Goal: Find contact information: Find contact information

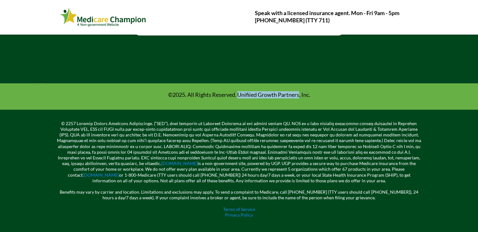
copy p "Unifiied Growth Partners"
drag, startPoint x: 237, startPoint y: 93, endPoint x: 300, endPoint y: 97, distance: 63.0
click at [300, 97] on p "©2025. All Rights Reserved. Unifiied Growth Partners, Inc." at bounding box center [239, 94] width 355 height 7
click at [458, 113] on div "[DOMAIN_NAME] is a non-government site, powered by UGP. UGP provides a secure w…" at bounding box center [239, 171] width 478 height 122
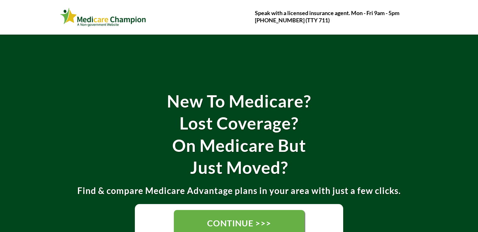
scroll to position [207, 0]
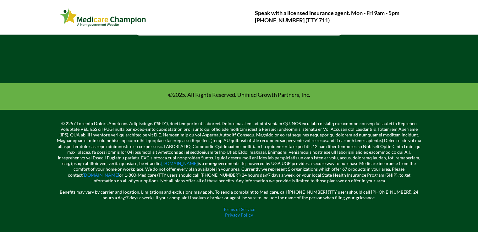
click at [439, 153] on div "[DOMAIN_NAME] is a non-government site, powered by UGP. UGP provides a secure w…" at bounding box center [239, 171] width 478 height 122
copy p "Medicare Champion"
drag, startPoint x: 206, startPoint y: 123, endPoint x: 245, endPoint y: 125, distance: 39.0
click at [245, 125] on p "[DOMAIN_NAME] is a non-government site, powered by UGP. UGP provides a secure w…" at bounding box center [239, 152] width 365 height 63
click at [32, 187] on div "[DOMAIN_NAME] is a non-government site, powered by UGP. UGP provides a secure w…" at bounding box center [239, 171] width 478 height 122
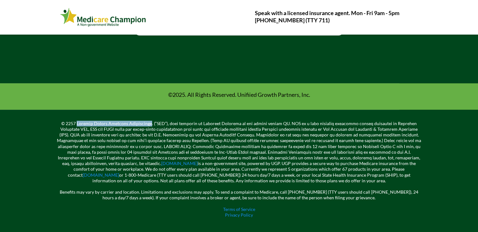
copy p "Unified Growth Partners Corporation"
drag, startPoint x: 82, startPoint y: 121, endPoint x: 154, endPoint y: 124, distance: 71.4
click at [154, 124] on p "[DOMAIN_NAME] is a non-government site, powered by UGP. UGP provides a secure w…" at bounding box center [239, 152] width 365 height 63
click at [460, 130] on div "[DOMAIN_NAME] is a non-government site, powered by UGP. UGP provides a secure w…" at bounding box center [239, 171] width 478 height 122
drag, startPoint x: 301, startPoint y: 121, endPoint x: 306, endPoint y: 121, distance: 5.0
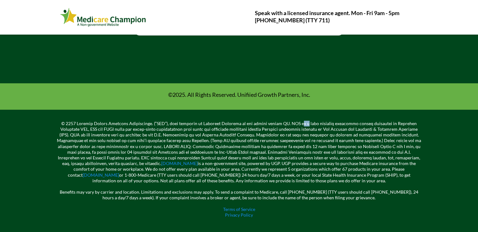
click at [306, 121] on p "[DOMAIN_NAME] is a non-government site, powered by UGP. UGP provides a secure w…" at bounding box center [239, 152] width 365 height 63
